Goal: Task Accomplishment & Management: Complete application form

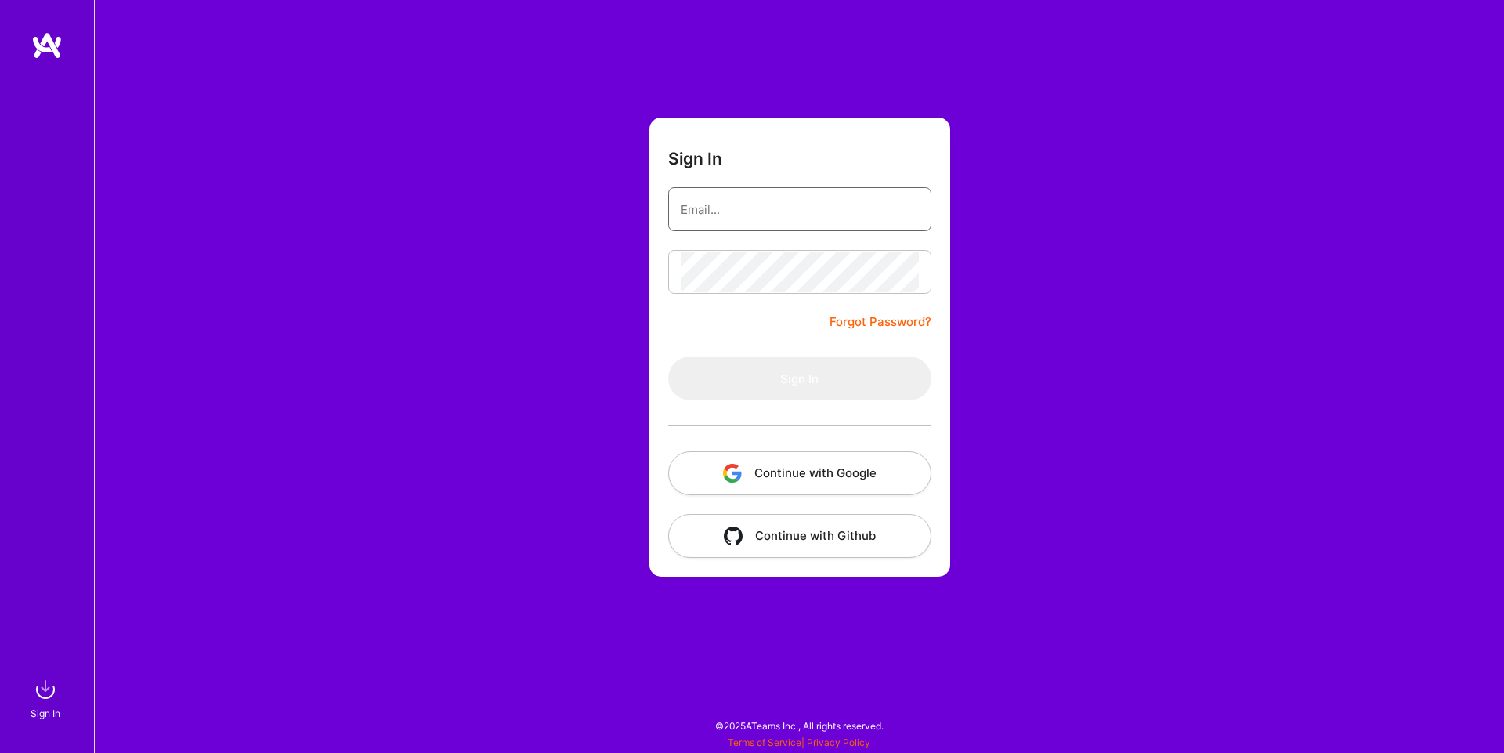
type input "[EMAIL_ADDRESS][DOMAIN_NAME]"
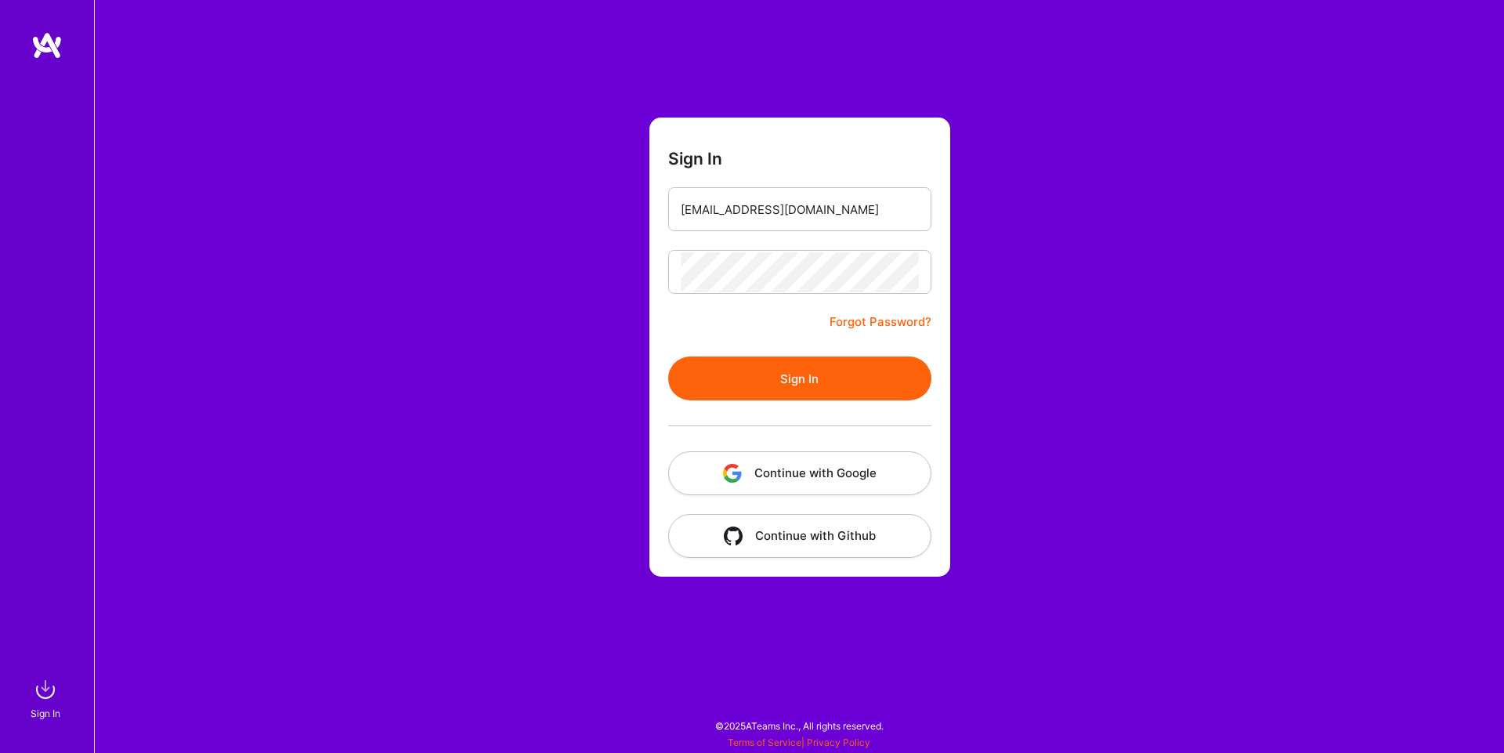
click at [777, 382] on button "Sign In" at bounding box center [799, 378] width 263 height 44
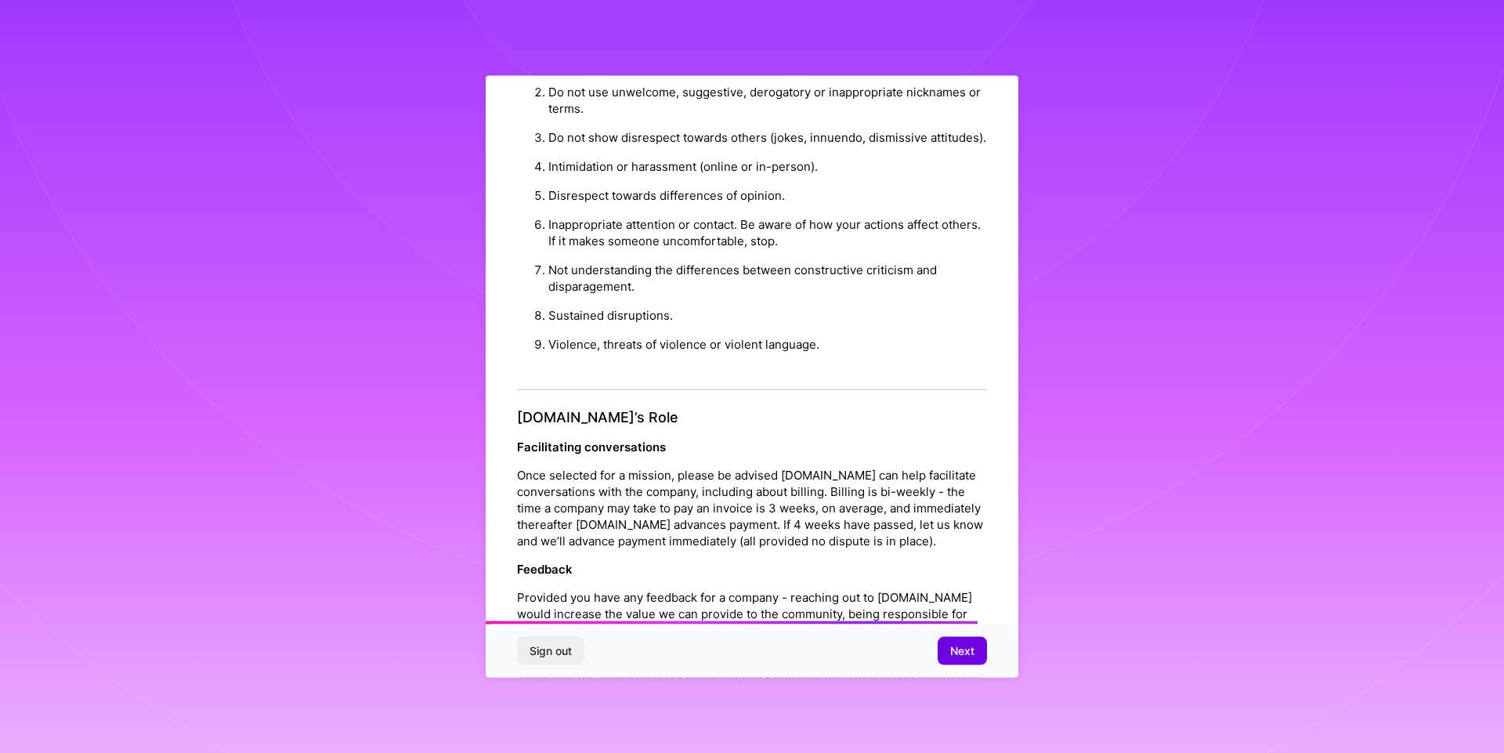
scroll to position [1658, 0]
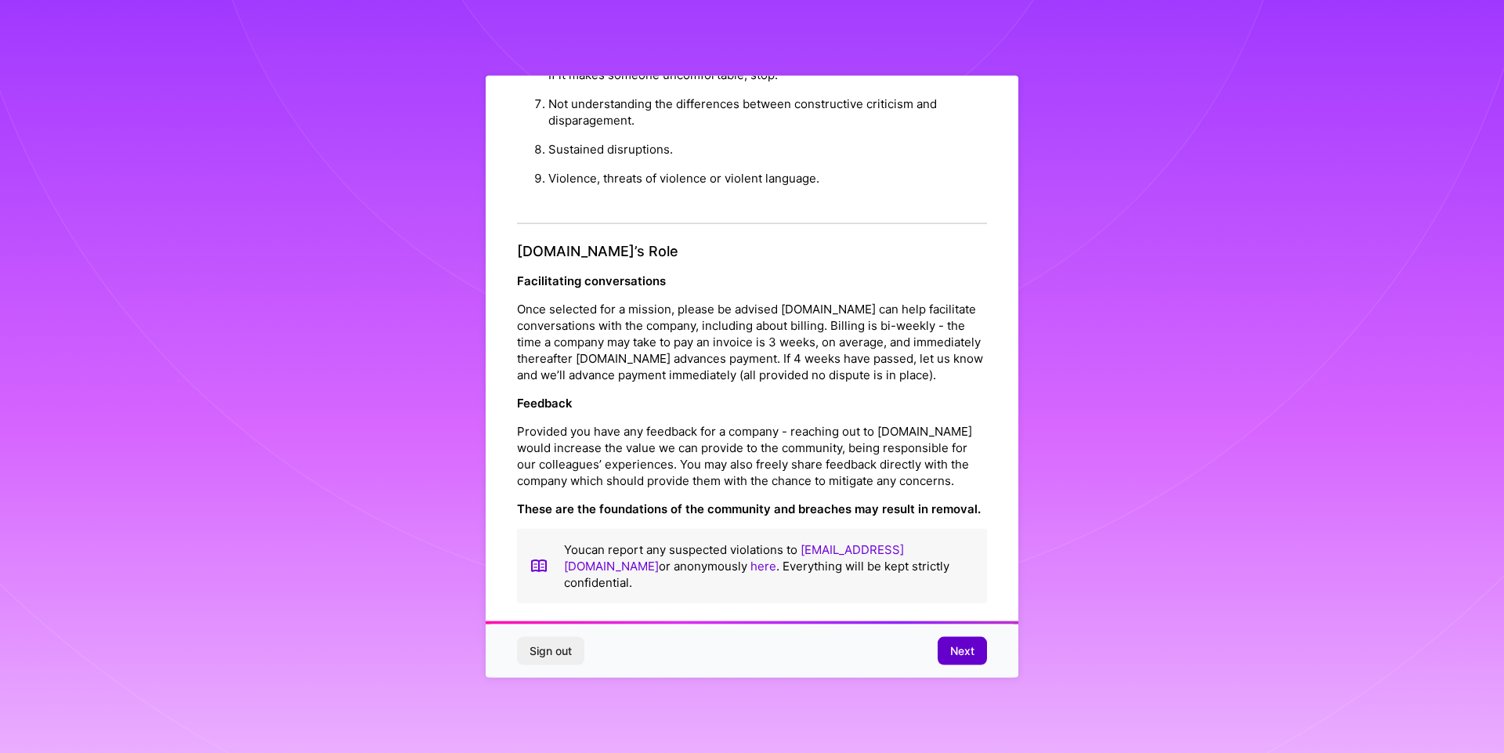
click at [956, 650] on span "Next" at bounding box center [962, 651] width 24 height 16
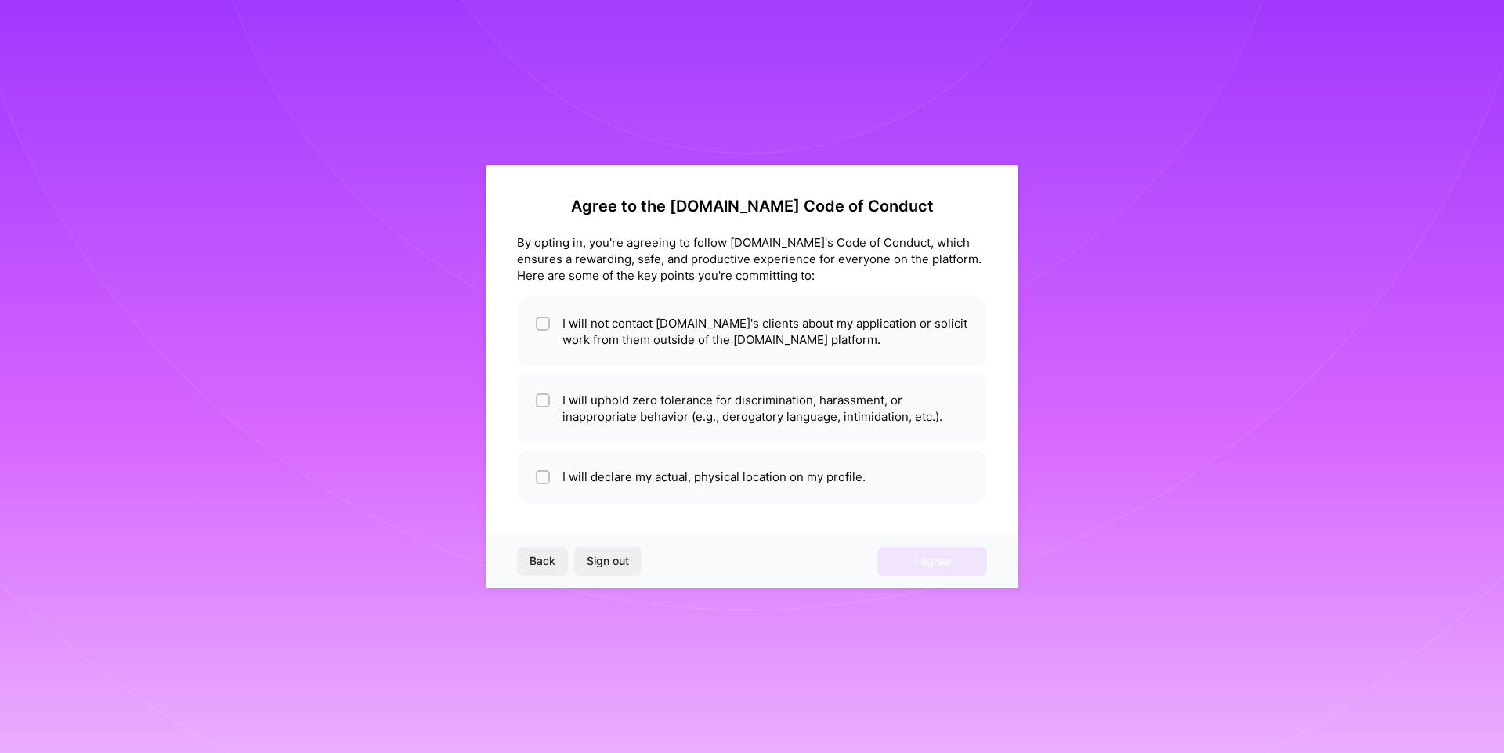
scroll to position [0, 0]
click at [615, 488] on li "I will declare my actual, physical location on my profile." at bounding box center [752, 477] width 470 height 54
checkbox input "true"
click at [624, 391] on li "I will uphold zero tolerance for discrimination, harassment, or inappropriate b…" at bounding box center [752, 408] width 470 height 70
checkbox input "true"
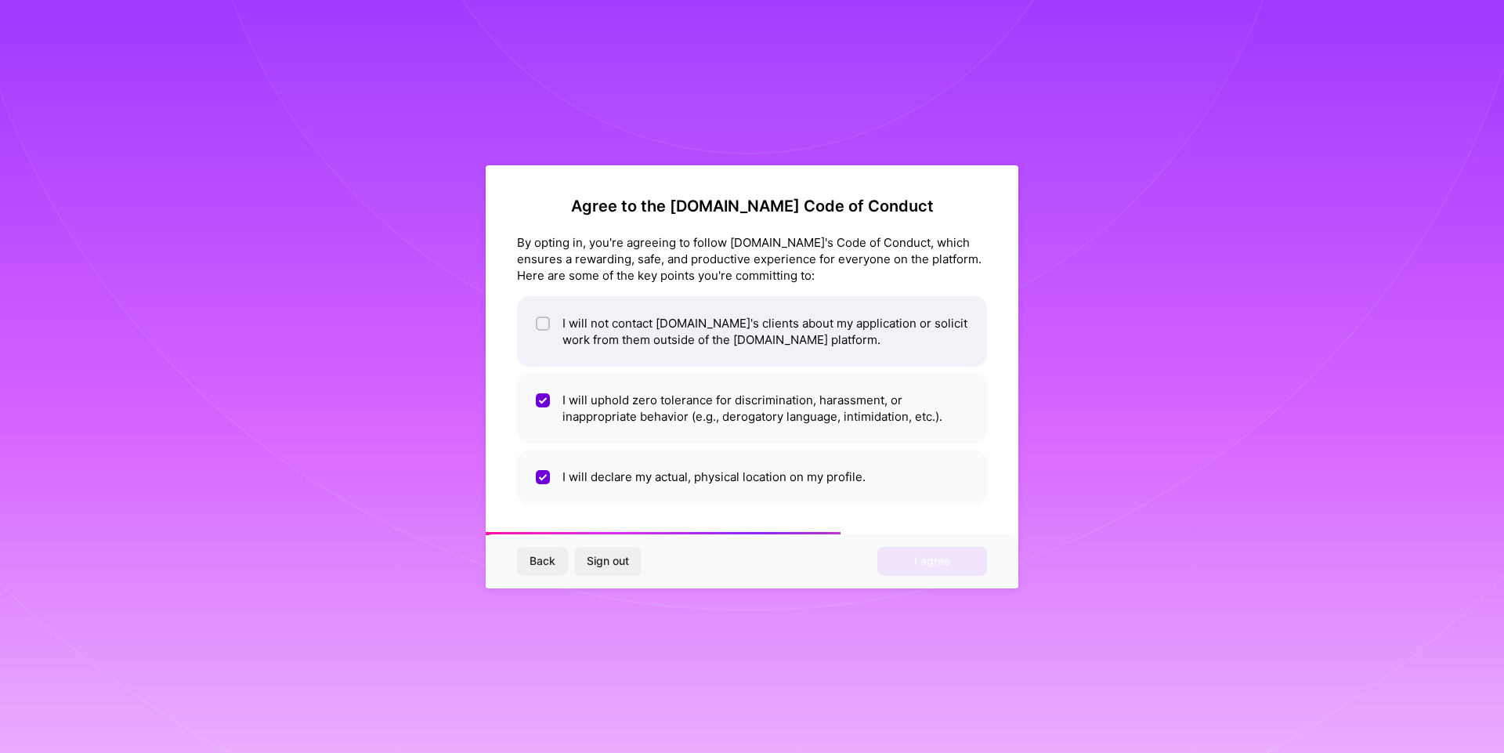
click at [632, 339] on li "I will not contact [DOMAIN_NAME]'s clients about my application or solicit work…" at bounding box center [752, 331] width 470 height 70
checkbox input "true"
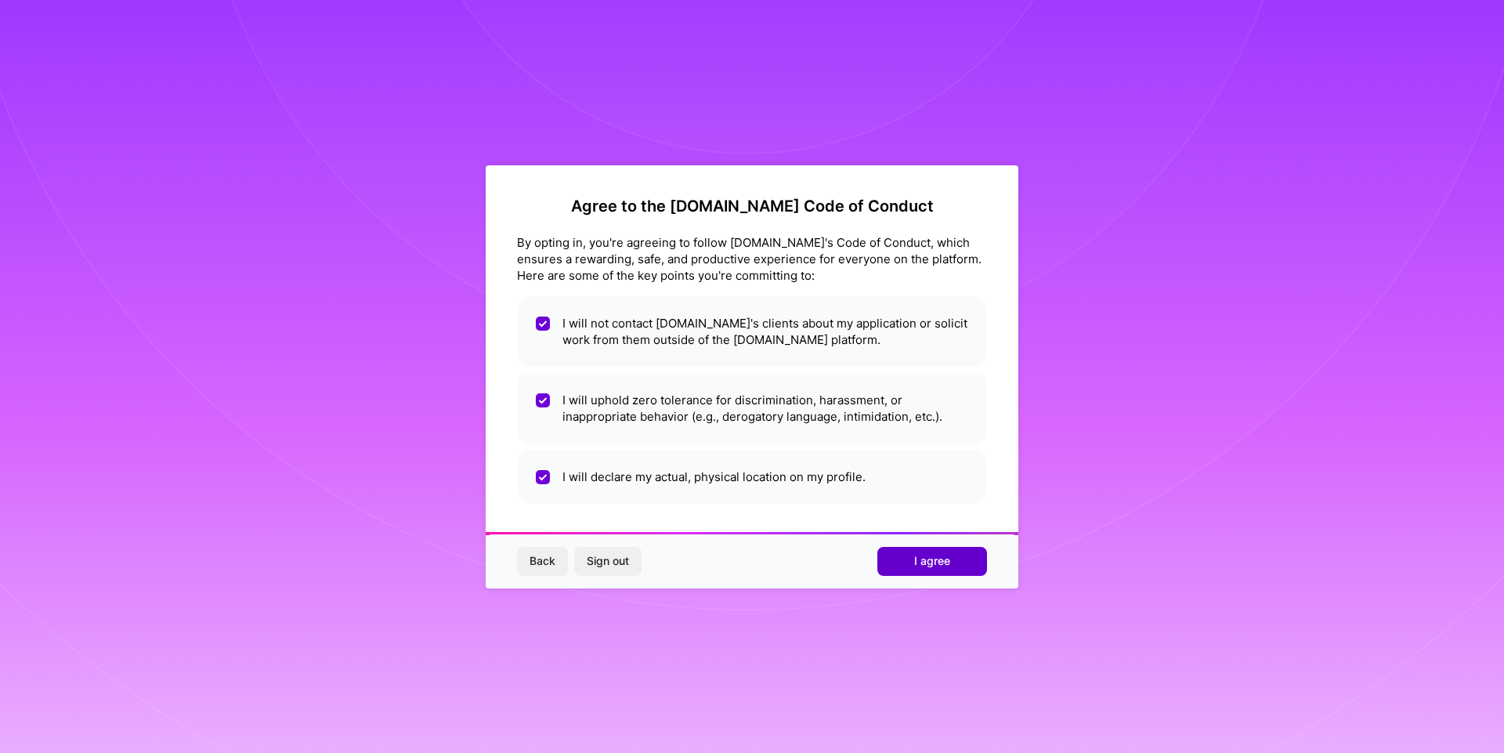
click at [939, 559] on span "I agree" at bounding box center [932, 561] width 36 height 16
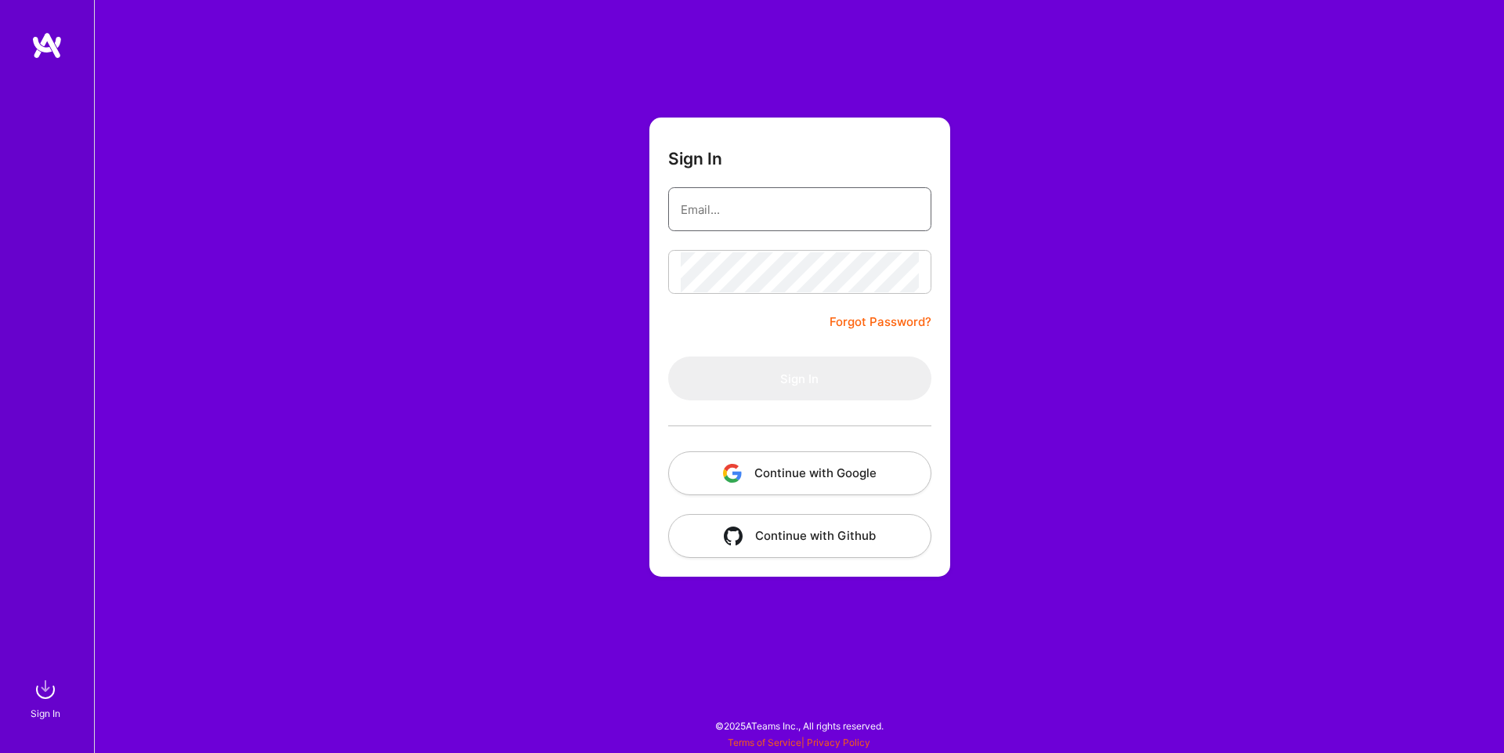
type input "[EMAIL_ADDRESS][DOMAIN_NAME]"
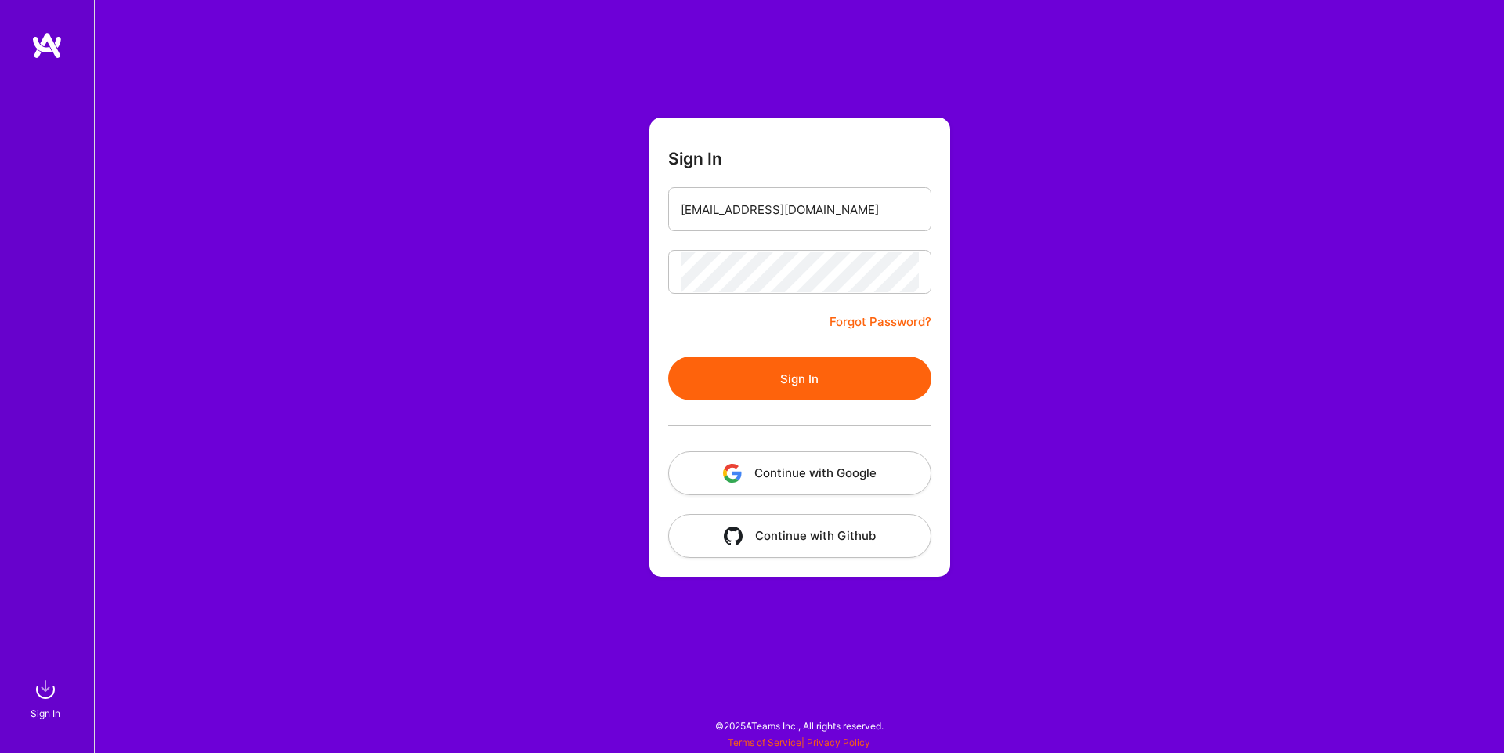
click at [796, 384] on button "Sign In" at bounding box center [799, 378] width 263 height 44
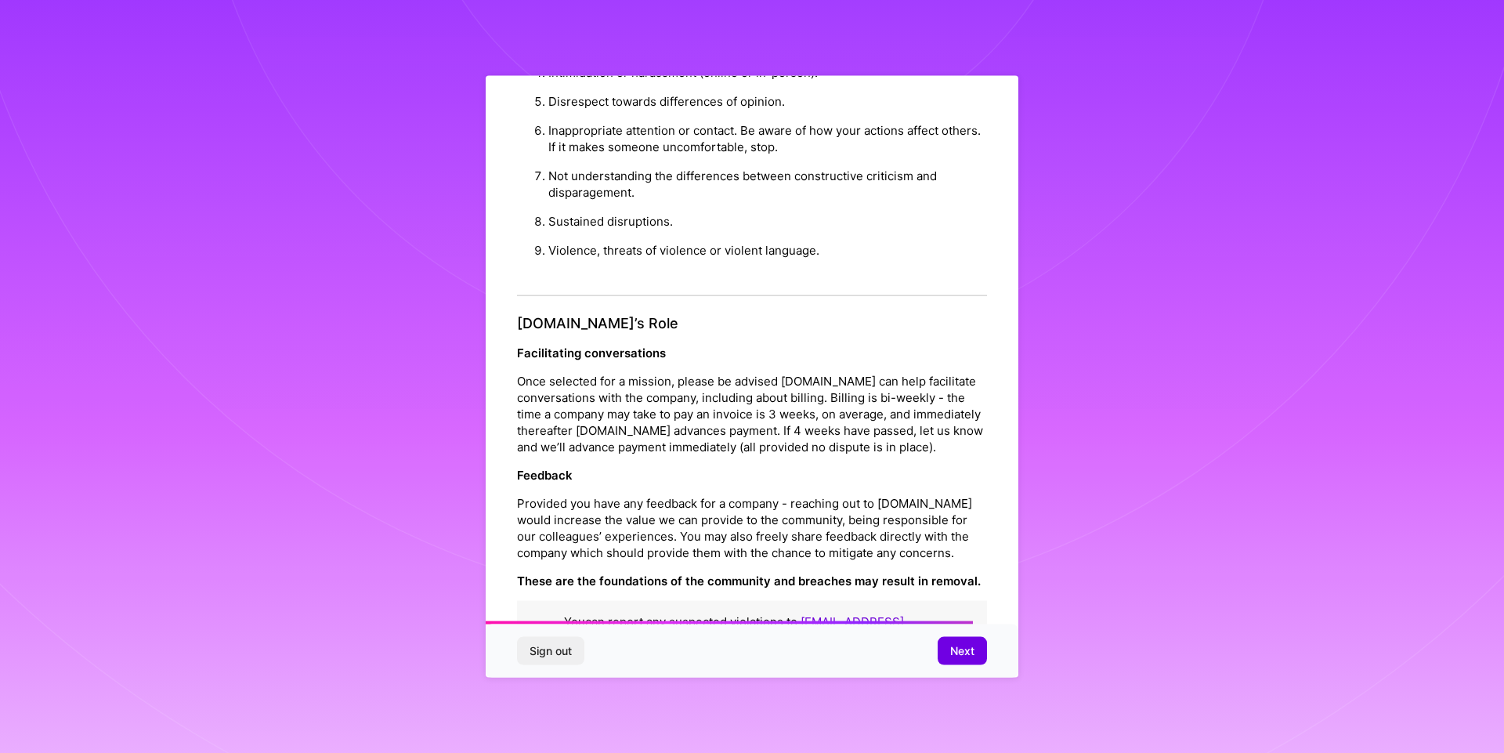
scroll to position [1658, 0]
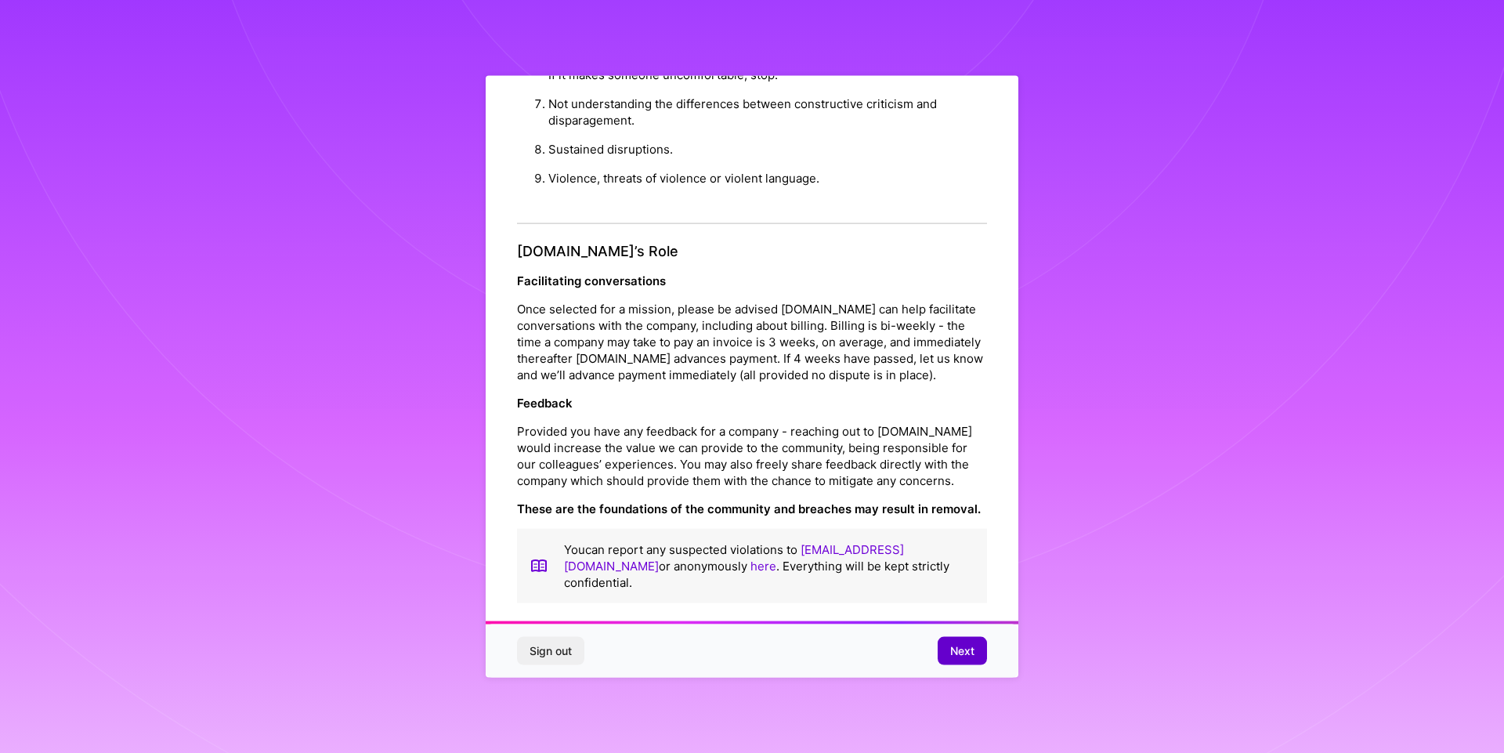
click at [974, 642] on button "Next" at bounding box center [962, 651] width 49 height 28
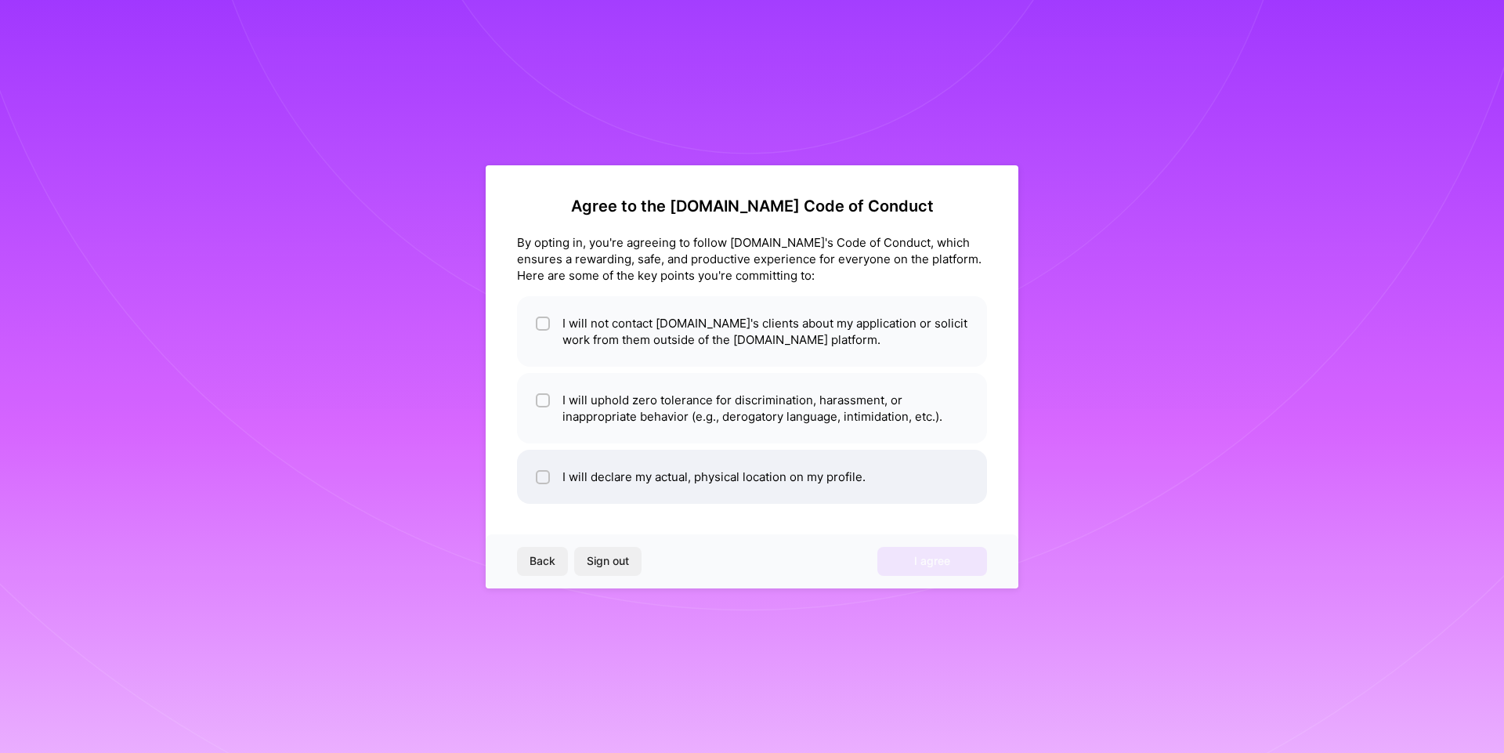
click at [613, 475] on li "I will declare my actual, physical location on my profile." at bounding box center [752, 477] width 470 height 54
checkbox input "true"
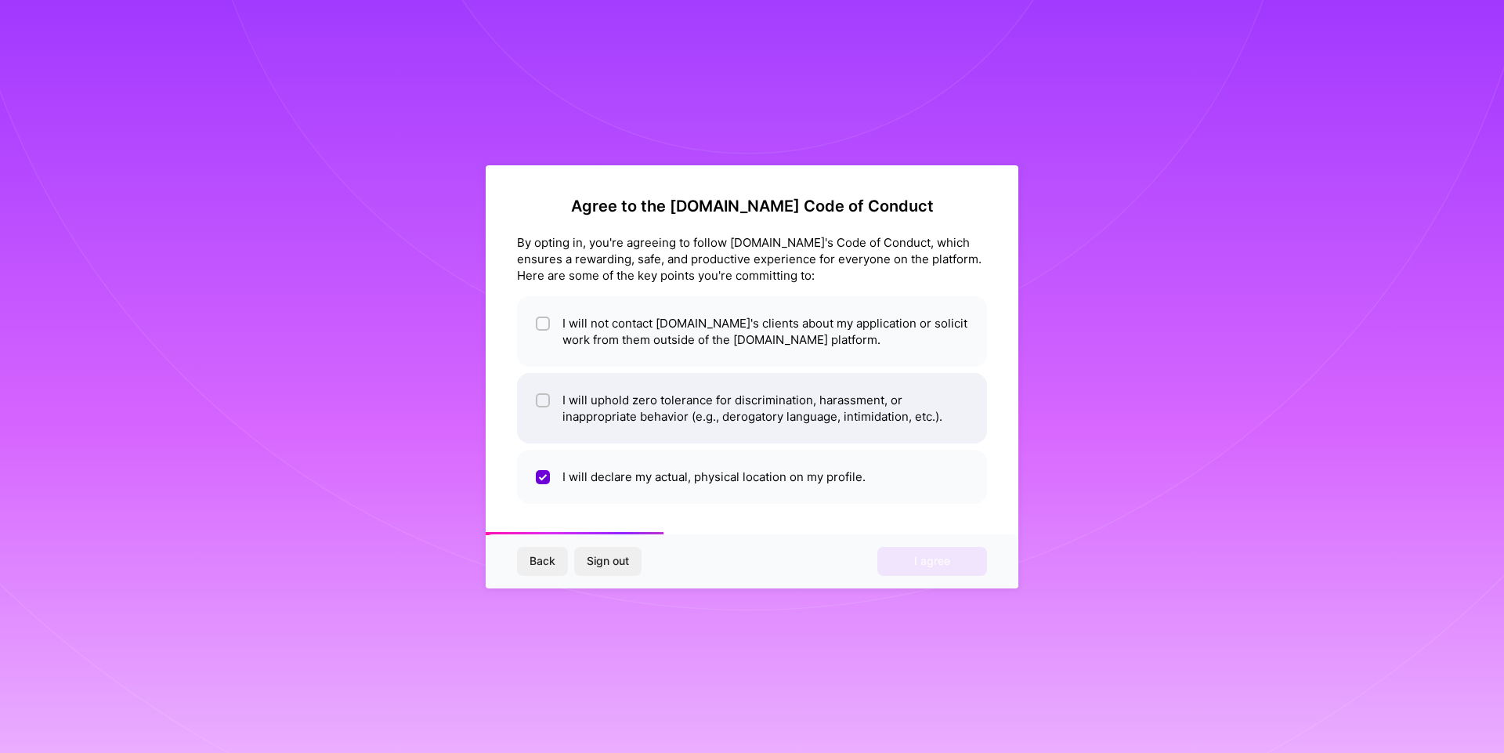
click at [619, 389] on li "I will uphold zero tolerance for discrimination, harassment, or inappropriate b…" at bounding box center [752, 408] width 470 height 70
checkbox input "true"
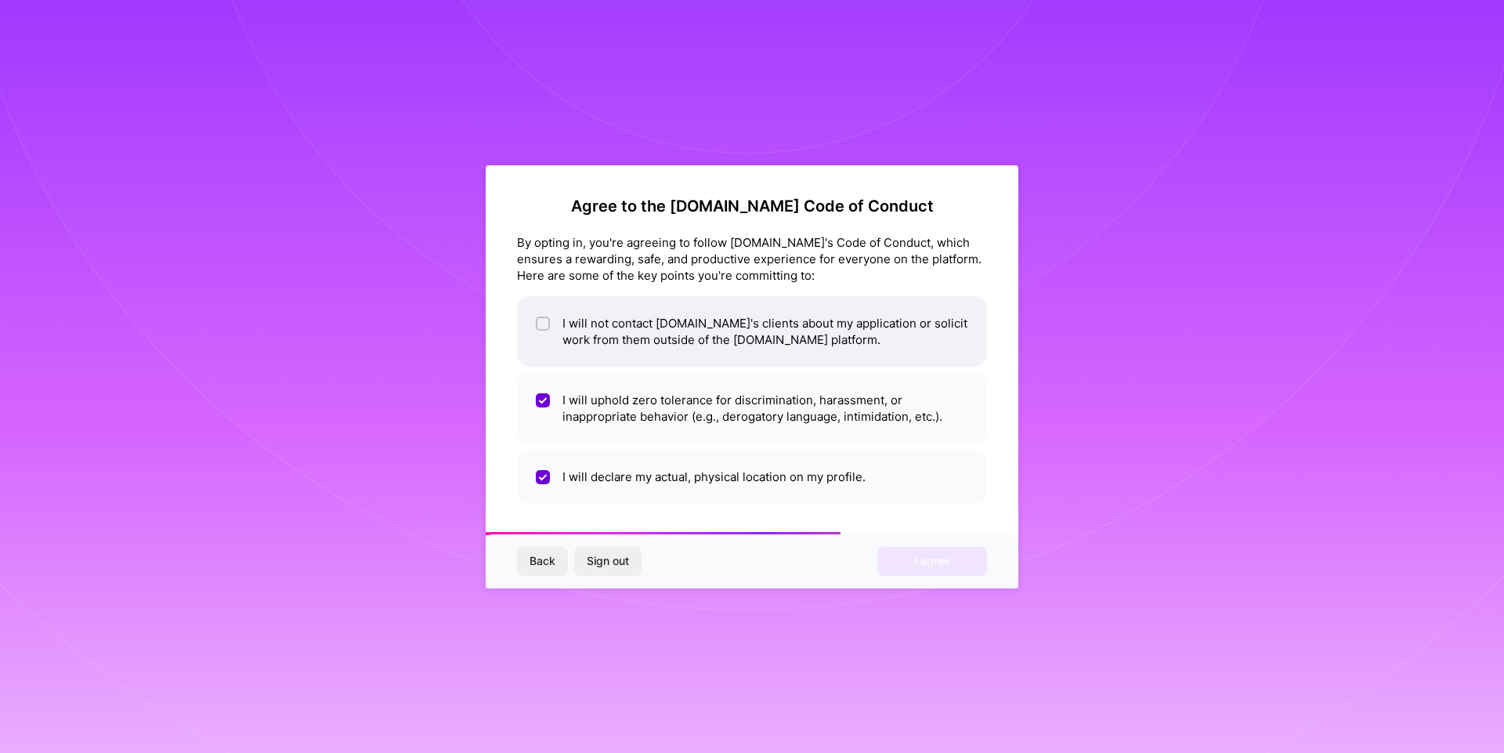
click at [637, 340] on li "I will not contact [DOMAIN_NAME]'s clients about my application or solicit work…" at bounding box center [752, 331] width 470 height 70
checkbox input "true"
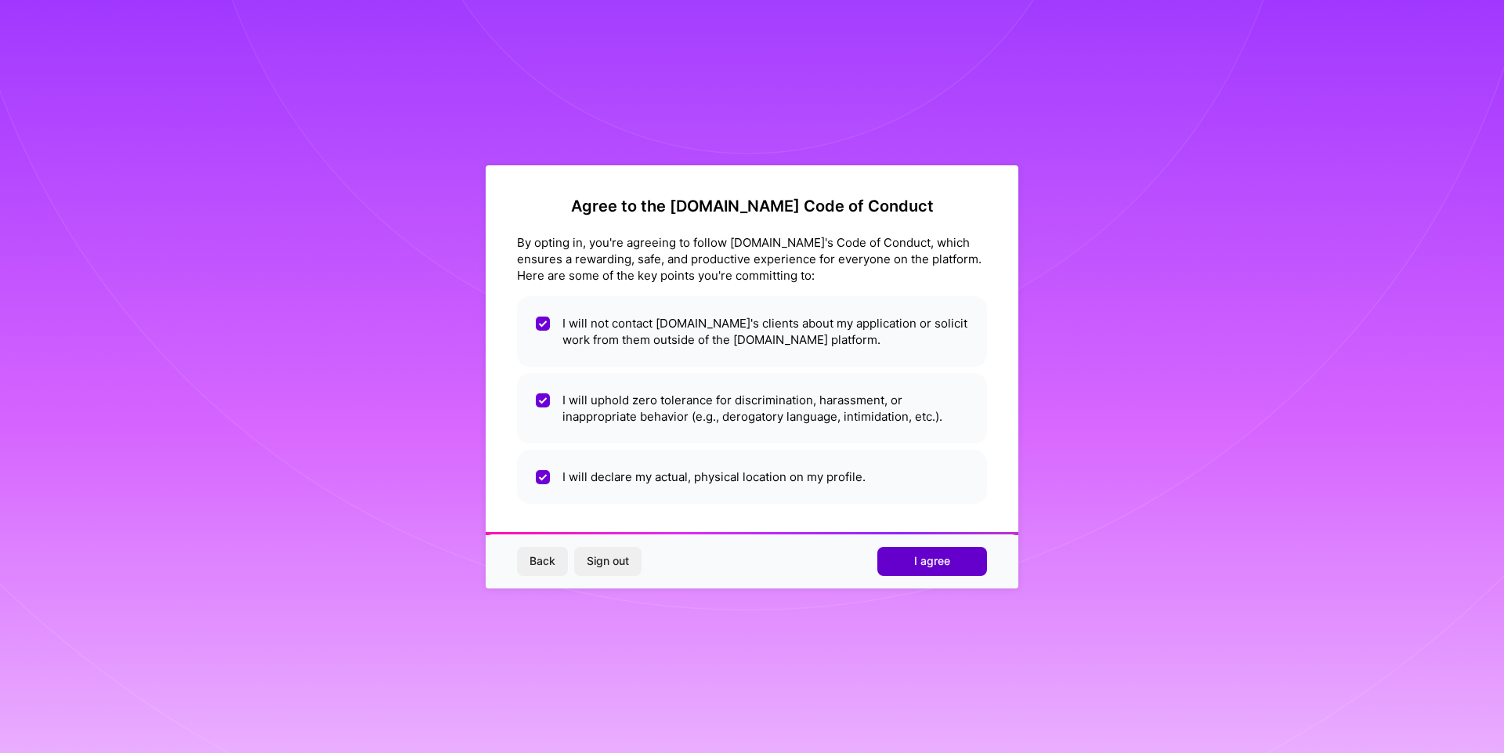
click at [917, 574] on div "Back Sign out I agree" at bounding box center [752, 560] width 533 height 53
click at [914, 566] on span "I agree" at bounding box center [932, 561] width 36 height 16
